Goal: Download file/media

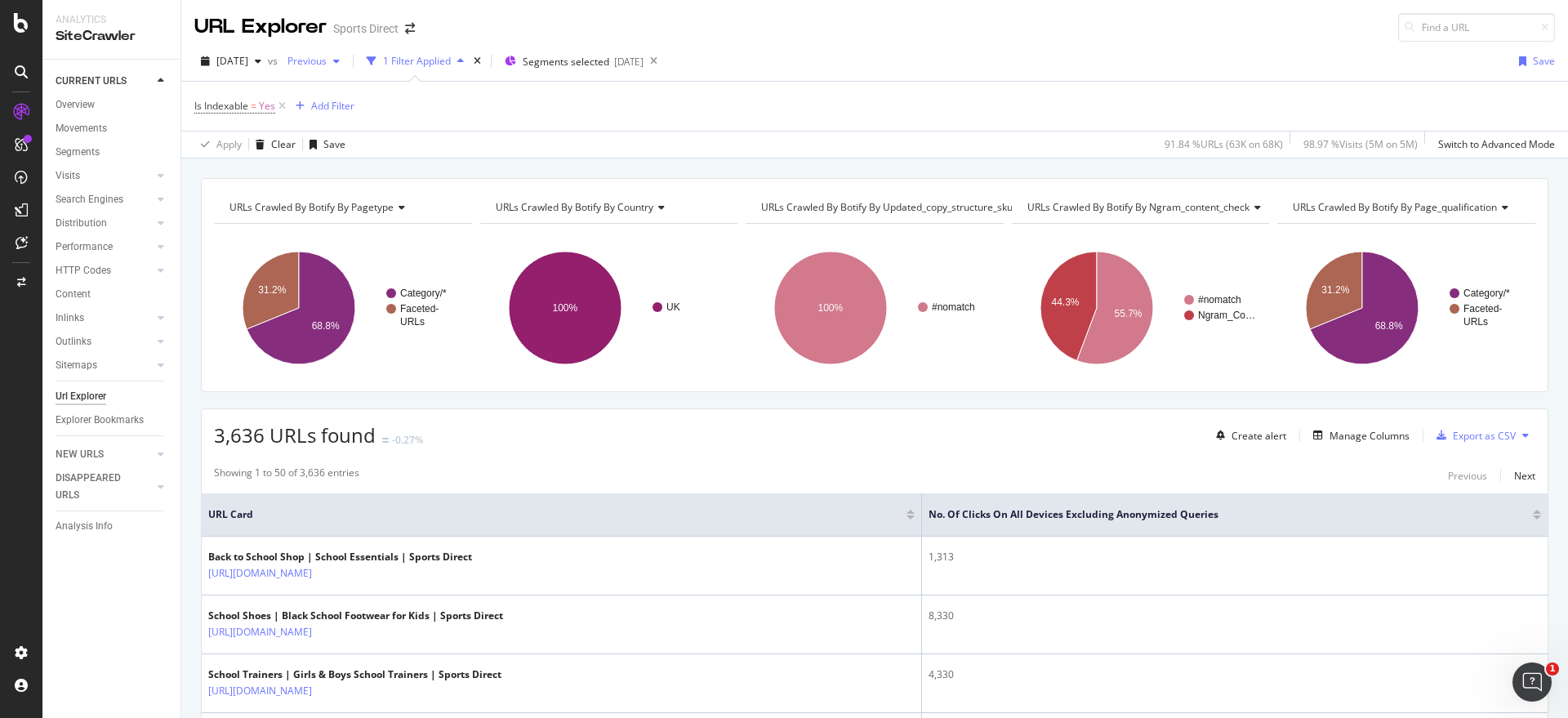
click at [326, 57] on span "Previous" at bounding box center [303, 61] width 46 height 14
click at [418, 162] on div "2025 Mar. 16th" at bounding box center [386, 161] width 137 height 15
click at [1459, 438] on div "Export as CSV" at bounding box center [1484, 435] width 63 height 14
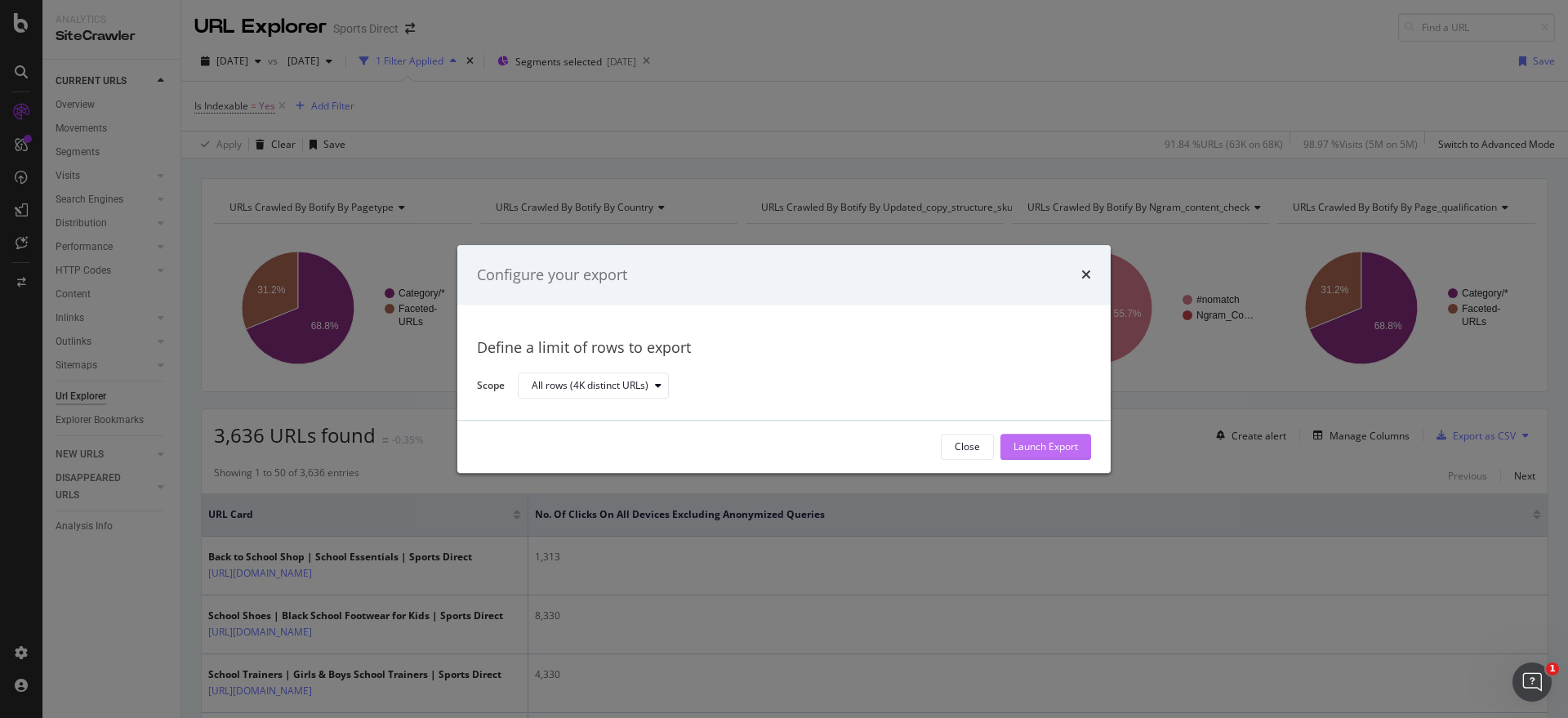
click at [1033, 442] on div "Launch Export" at bounding box center [1046, 447] width 65 height 14
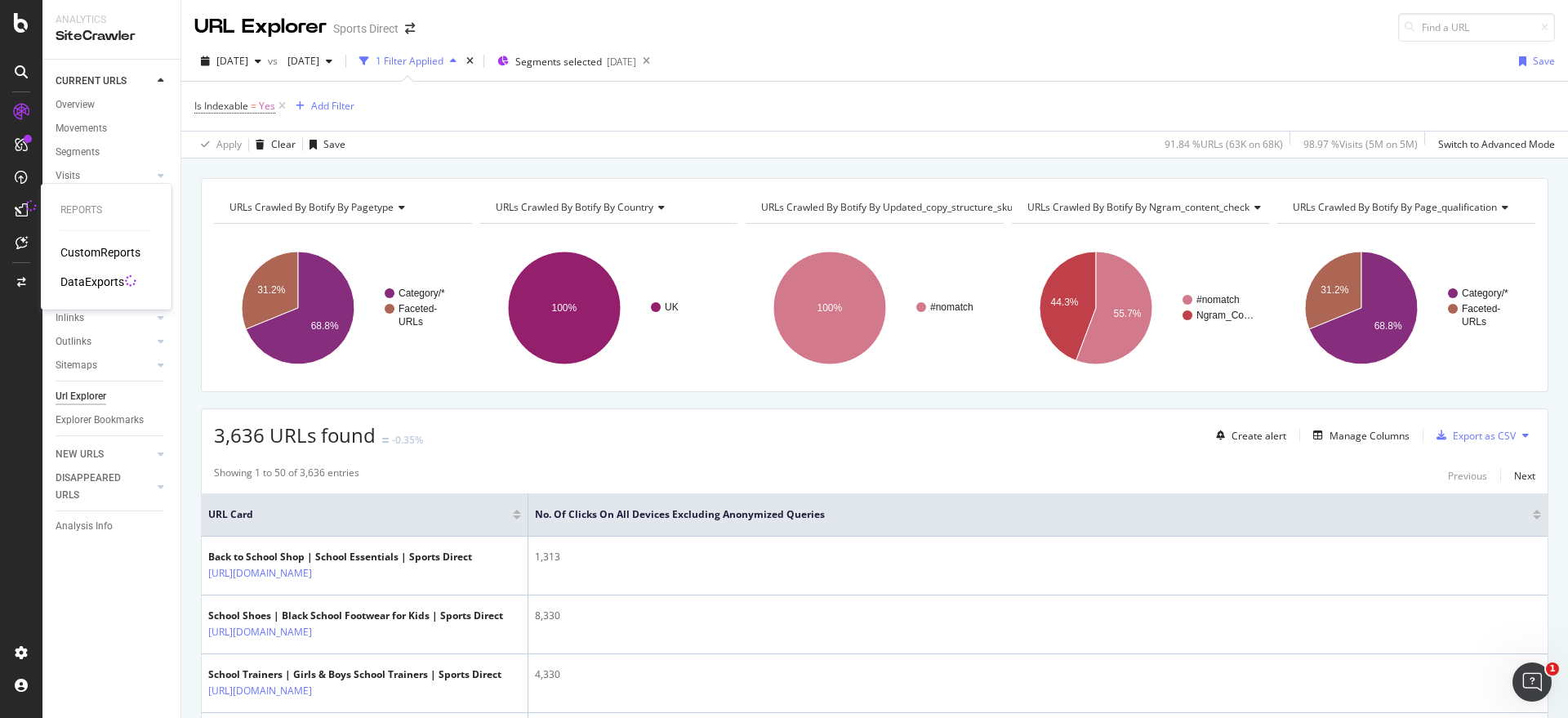
click at [81, 278] on div "DataExports" at bounding box center [92, 282] width 64 height 17
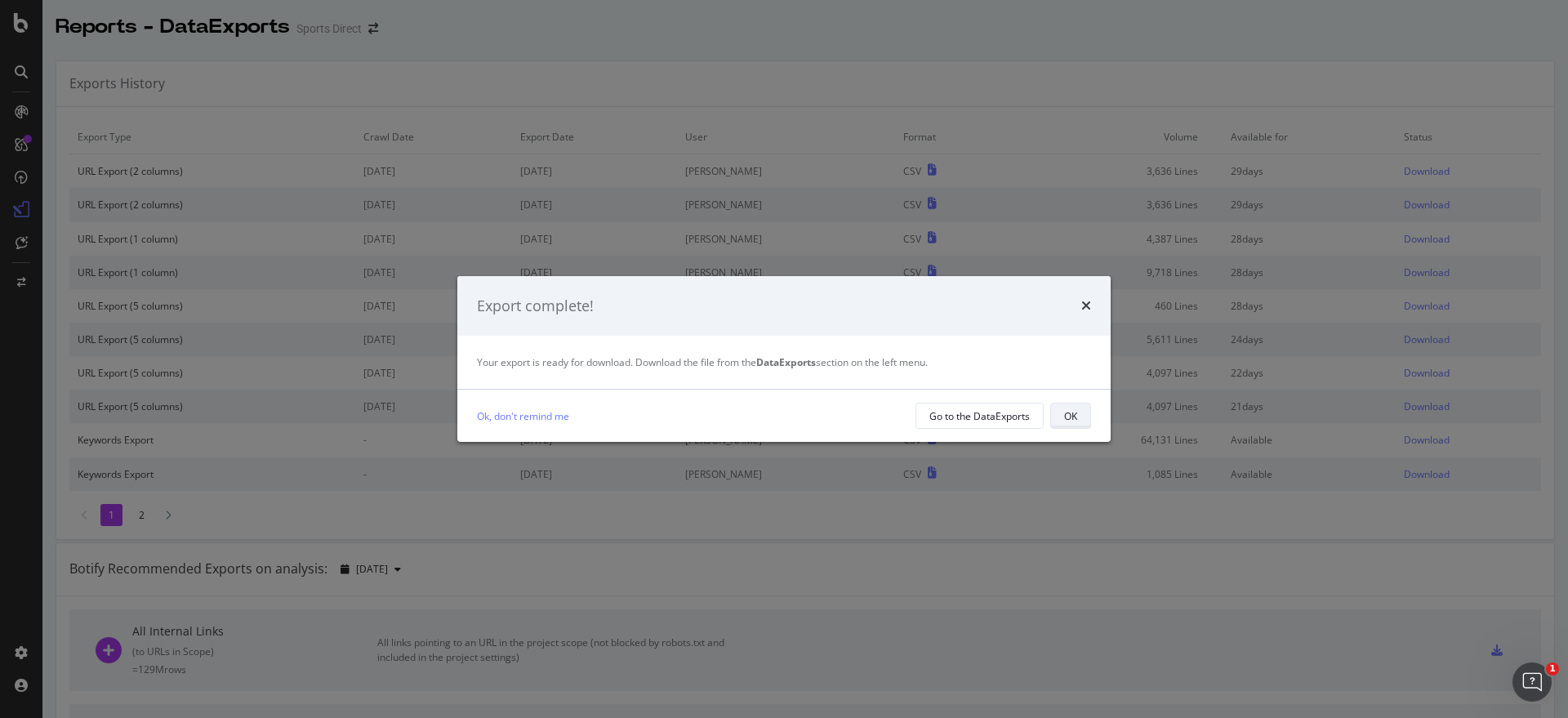
click at [1061, 416] on button "OK" at bounding box center [1070, 416] width 41 height 26
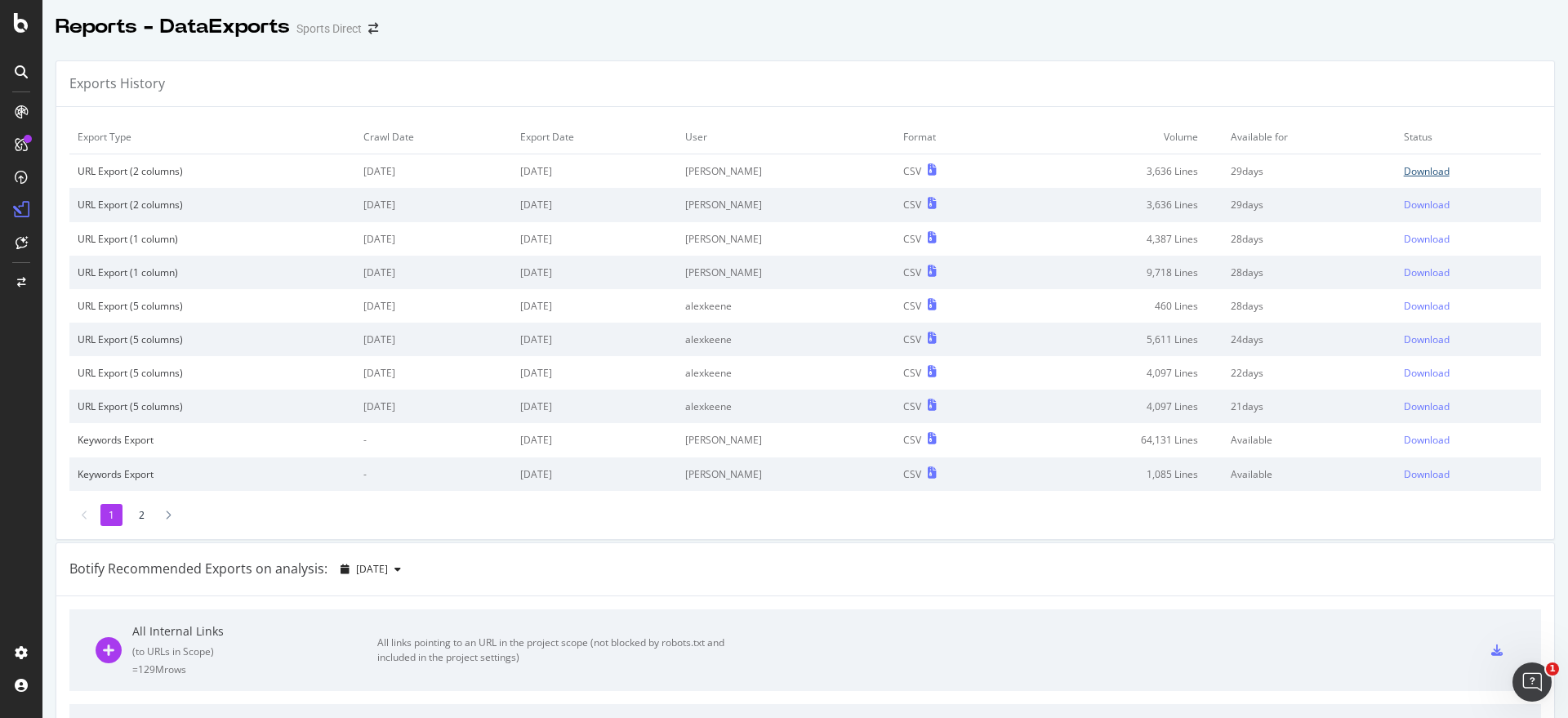
click at [1409, 175] on div "Download" at bounding box center [1426, 171] width 46 height 14
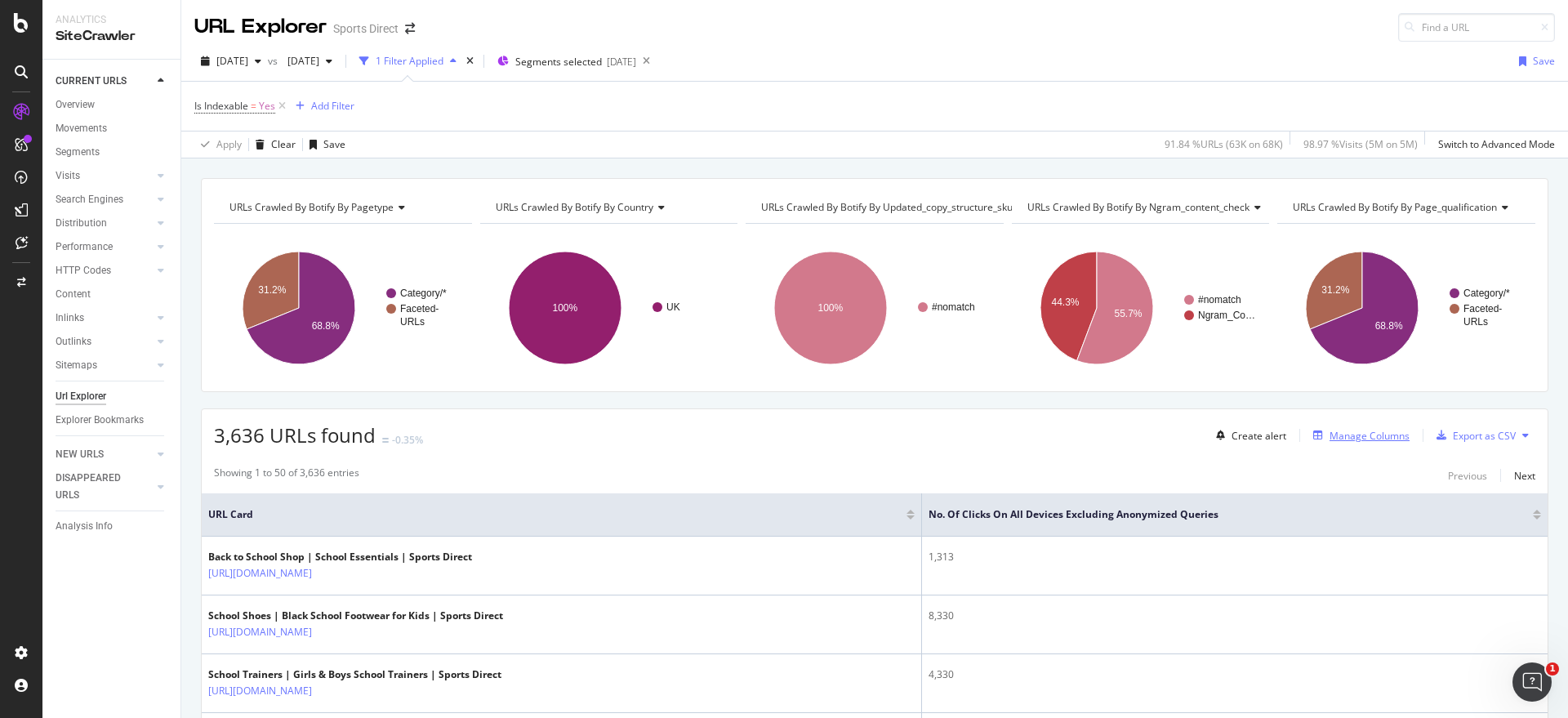
click at [1343, 435] on div "Manage Columns" at bounding box center [1369, 435] width 80 height 14
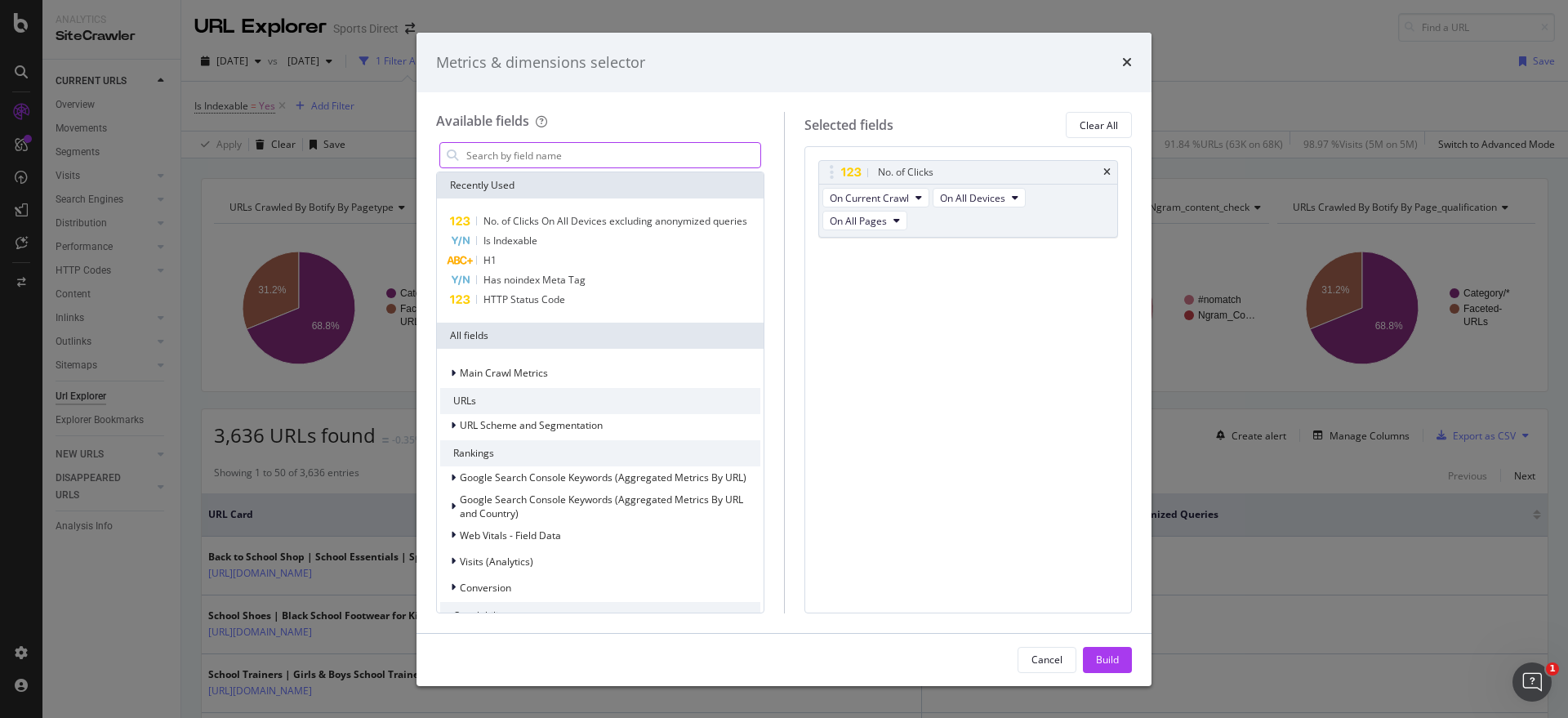
click at [575, 152] on input "modal" at bounding box center [612, 155] width 296 height 24
type input "t"
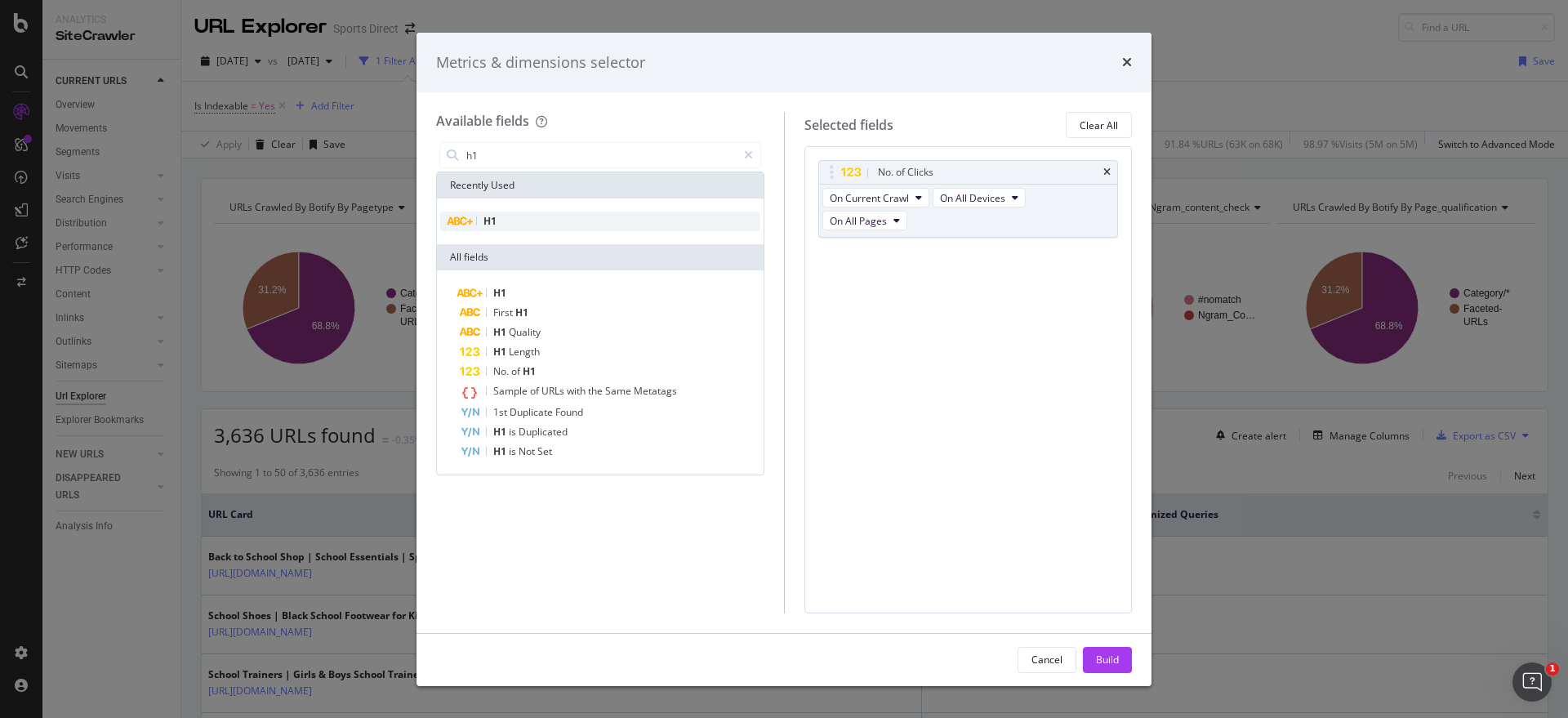
type input "h1"
click at [551, 223] on div "H1" at bounding box center [600, 222] width 320 height 20
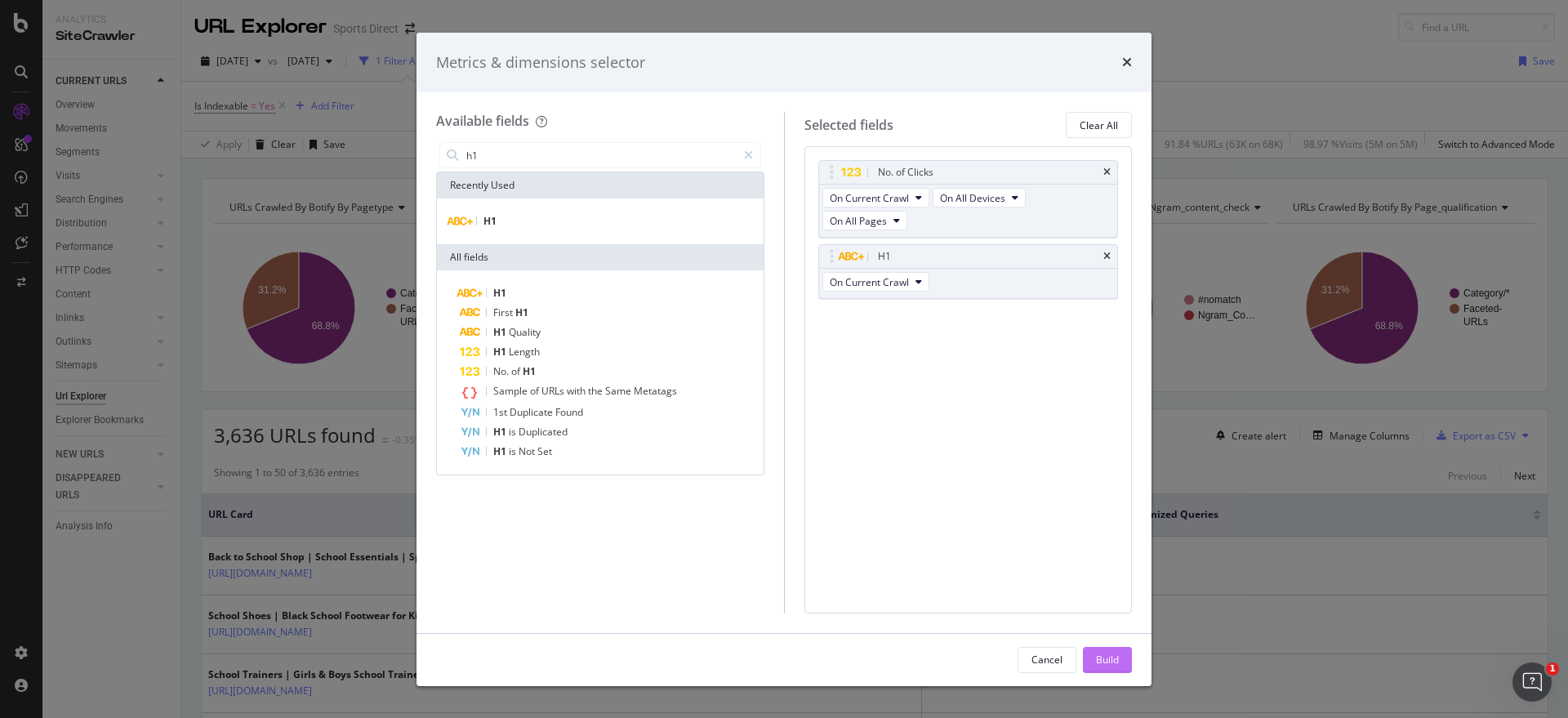
click at [1108, 658] on div "Build" at bounding box center [1107, 659] width 23 height 14
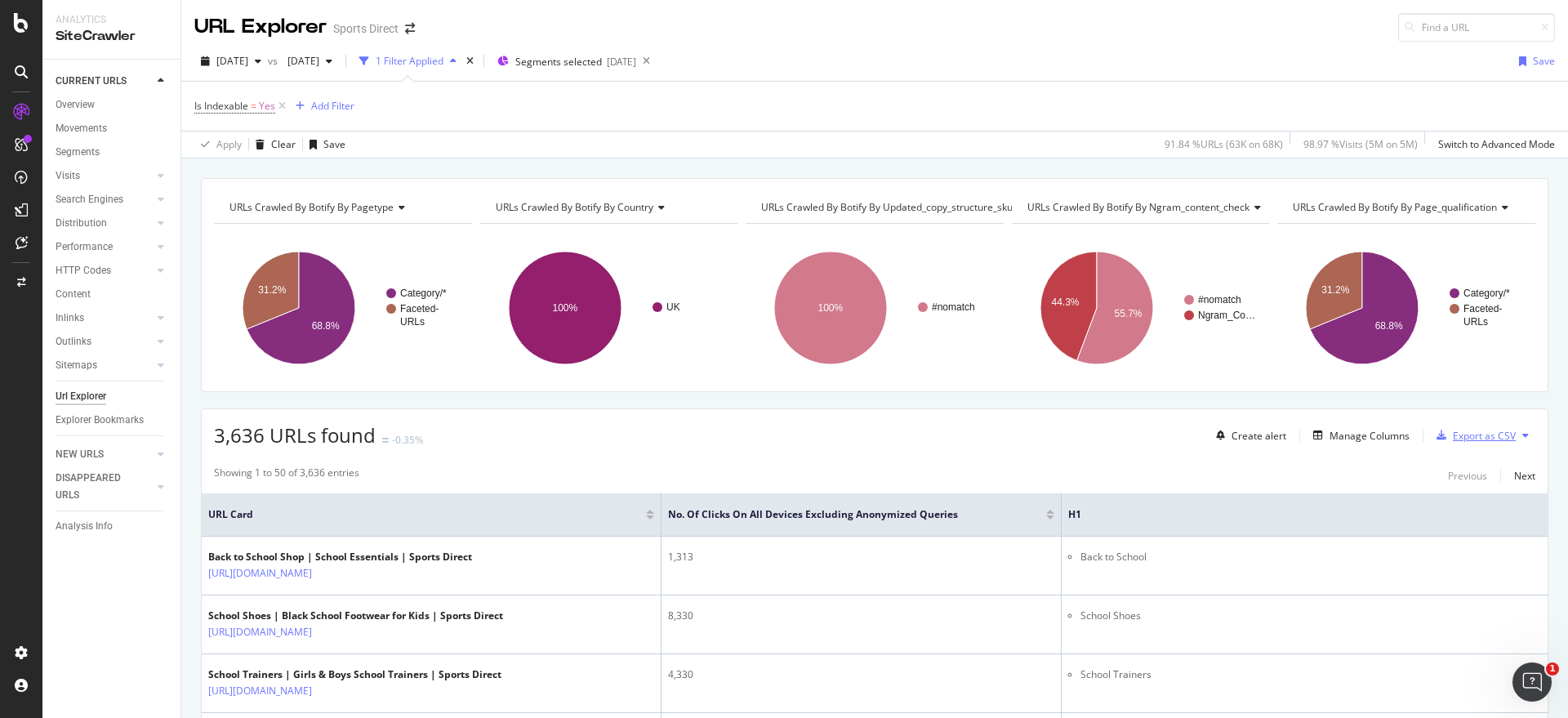
click at [1453, 438] on div "Export as CSV" at bounding box center [1484, 435] width 63 height 14
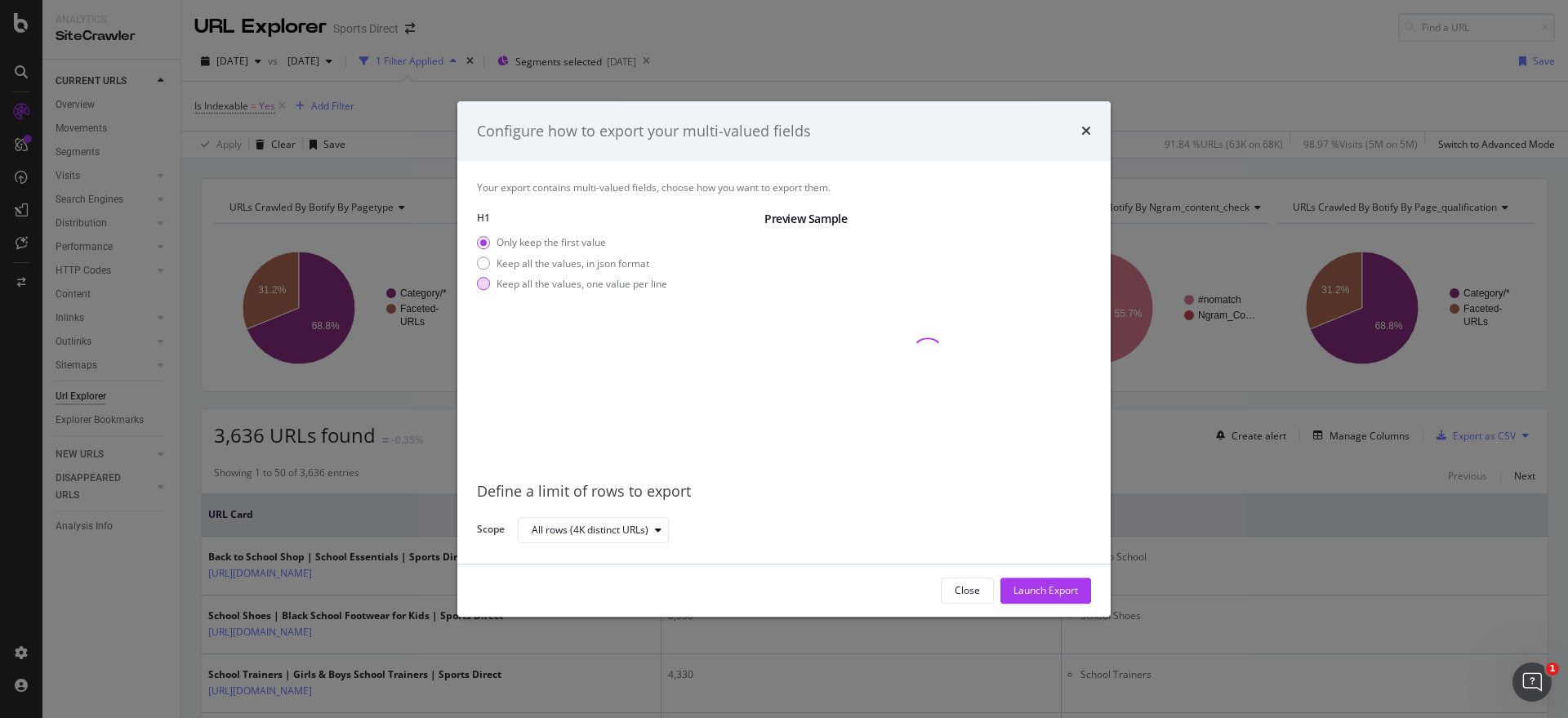
click at [486, 278] on div "modal" at bounding box center [483, 284] width 13 height 13
click at [1031, 589] on div "Launch Export" at bounding box center [1046, 591] width 65 height 14
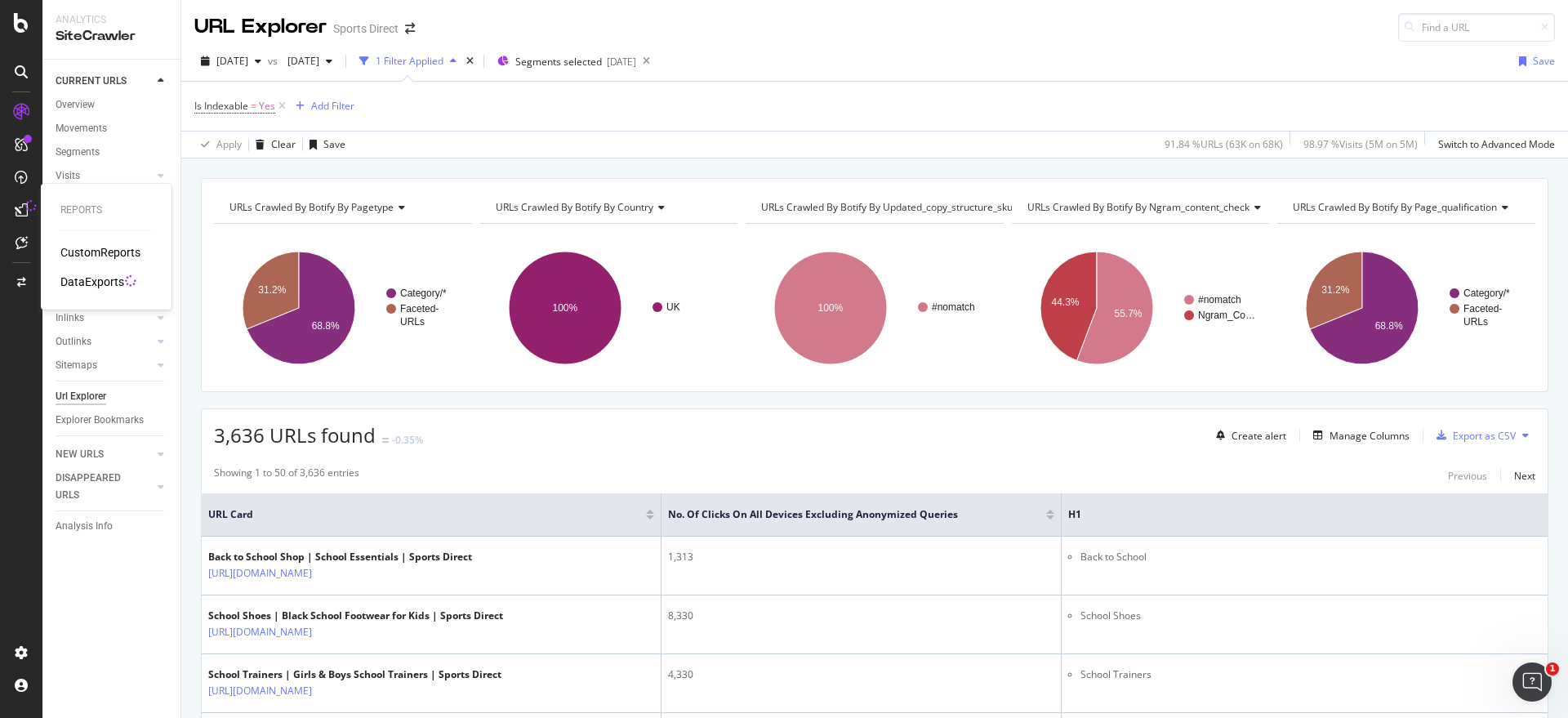
click at [92, 277] on div "DataExports" at bounding box center [92, 282] width 64 height 17
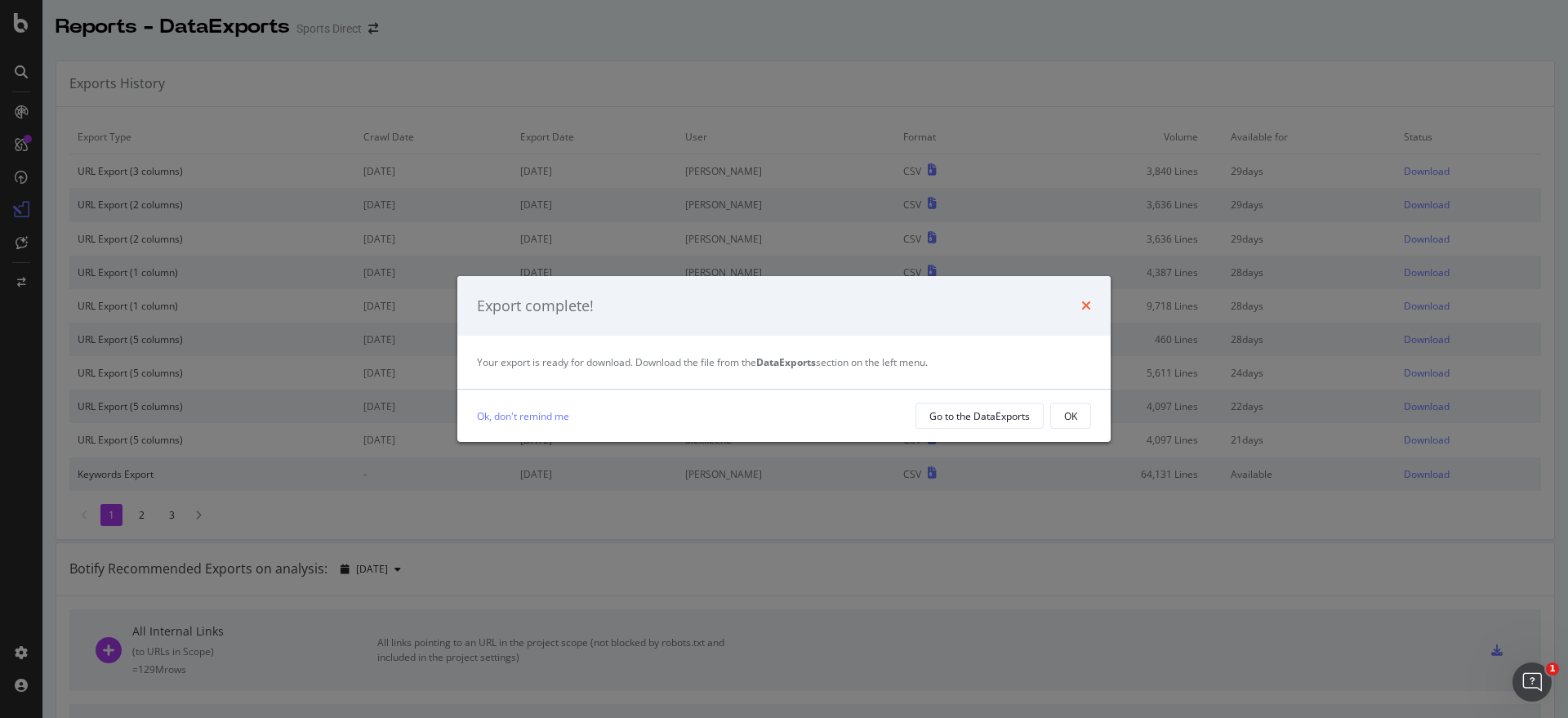
click at [1084, 303] on icon "times" at bounding box center [1086, 306] width 10 height 13
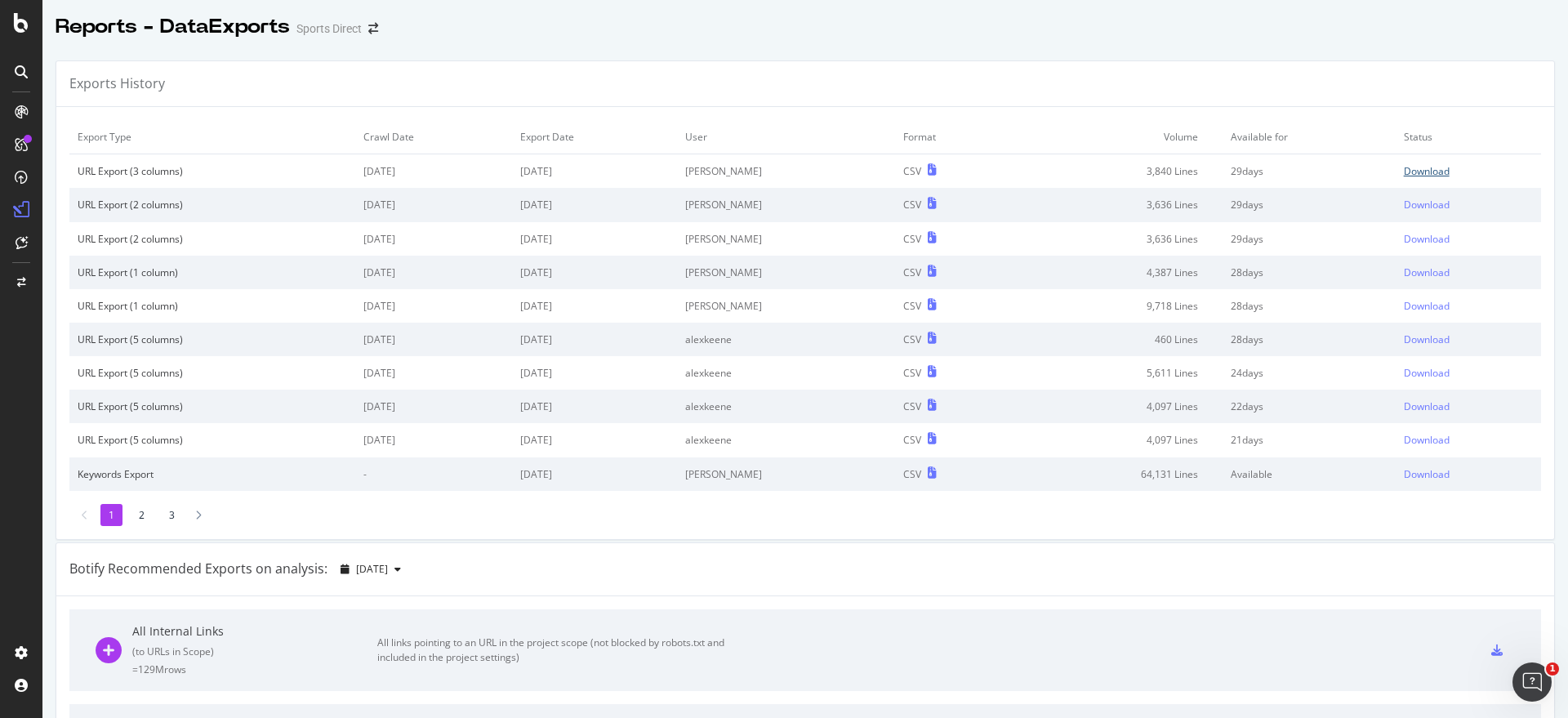
click at [1404, 167] on div "Download" at bounding box center [1426, 171] width 46 height 14
